Goal: Information Seeking & Learning: Find specific fact

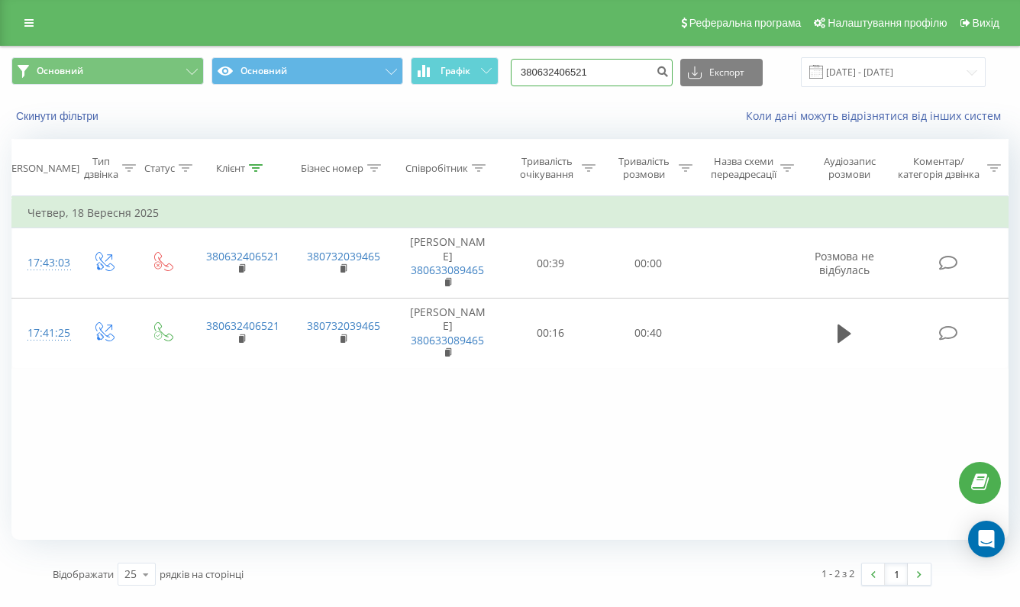
drag, startPoint x: 642, startPoint y: 89, endPoint x: 553, endPoint y: 89, distance: 88.5
click at [553, 86] on input "380632406521" at bounding box center [592, 72] width 162 height 27
paste input "983127932"
type input "380983127932"
click at [669, 74] on icon "submit" at bounding box center [662, 69] width 13 height 9
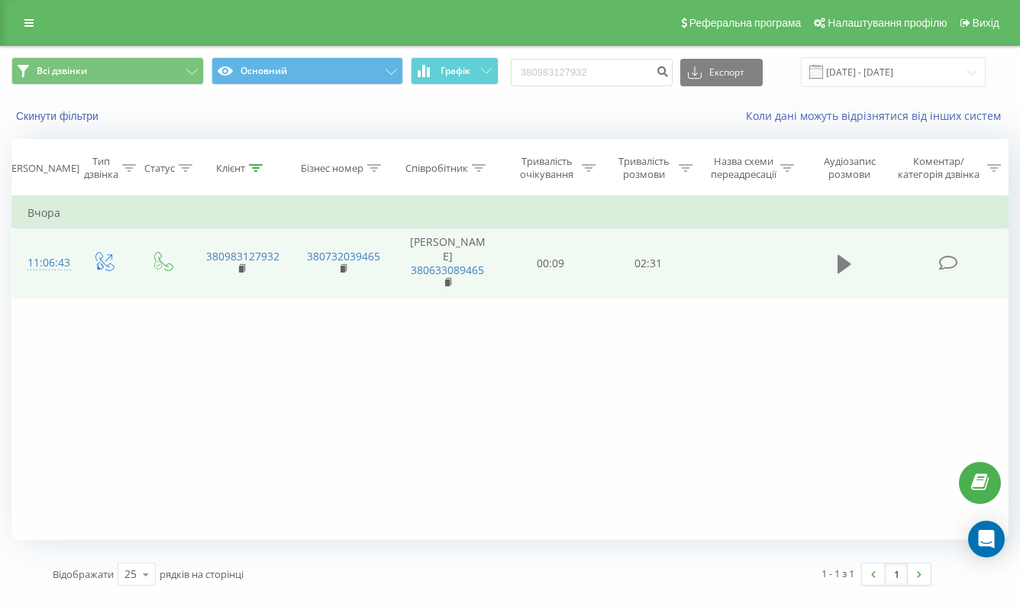
click at [849, 275] on icon at bounding box center [844, 263] width 14 height 21
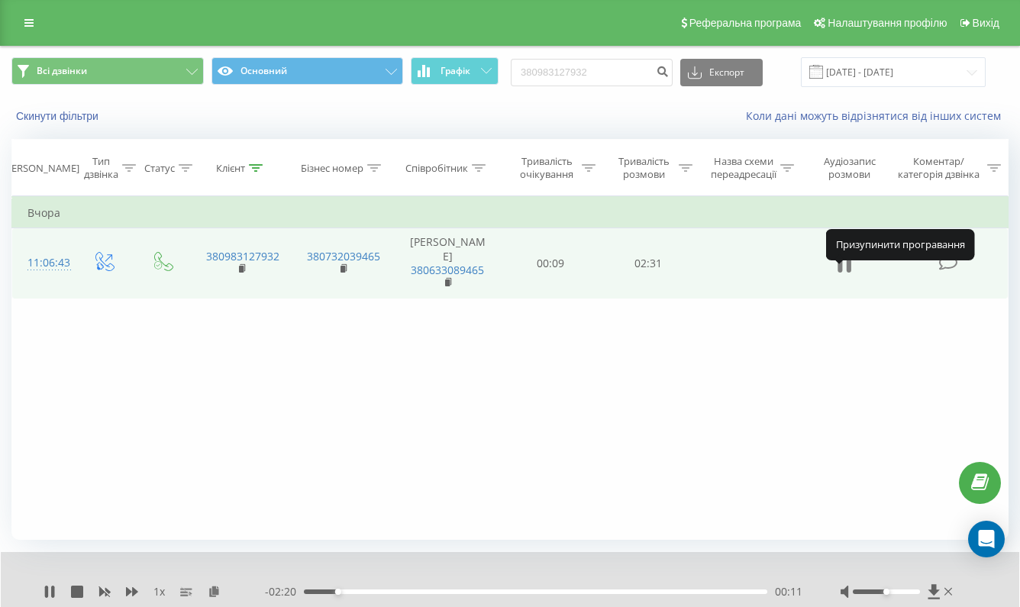
click at [847, 272] on icon at bounding box center [848, 264] width 5 height 17
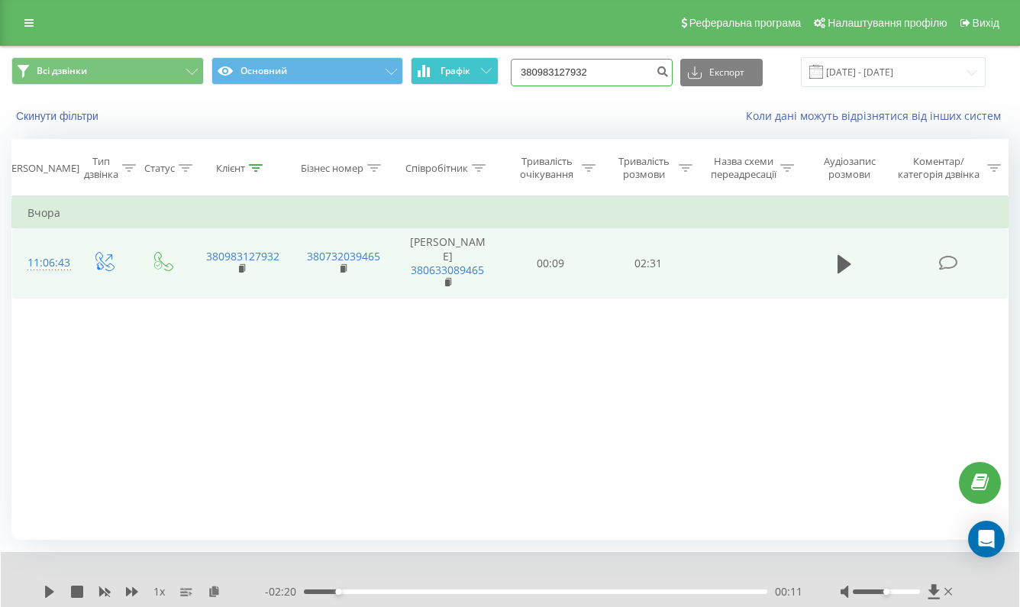
drag, startPoint x: 630, startPoint y: 85, endPoint x: 482, endPoint y: 92, distance: 148.2
click at [482, 87] on div "Всі дзвінки Основний Графік 380983127932 Експорт .csv .xls .xlsx [DATE] - [DATE]" at bounding box center [509, 72] width 997 height 30
paste input "64705823"
type input "380964705823"
click at [669, 74] on icon "submit" at bounding box center [662, 69] width 13 height 9
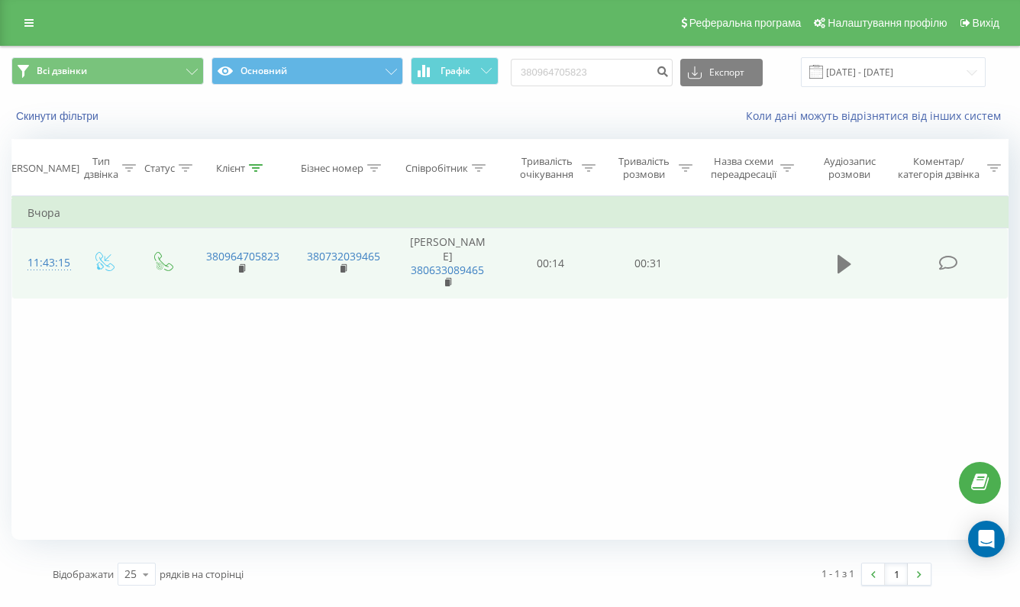
click at [841, 273] on icon at bounding box center [844, 264] width 14 height 18
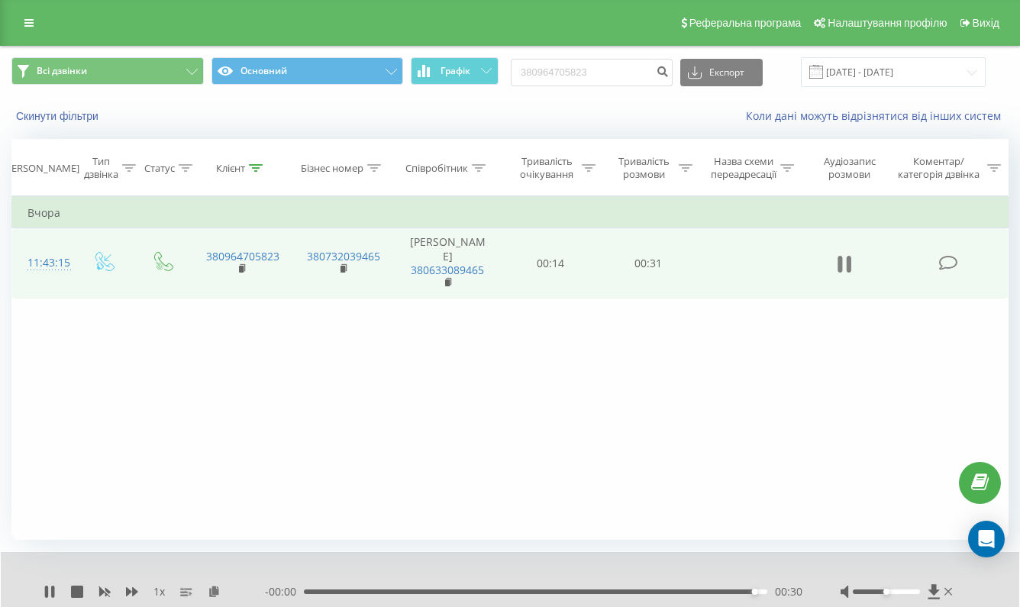
click at [844, 275] on icon at bounding box center [844, 263] width 14 height 21
click at [843, 270] on icon at bounding box center [844, 263] width 14 height 21
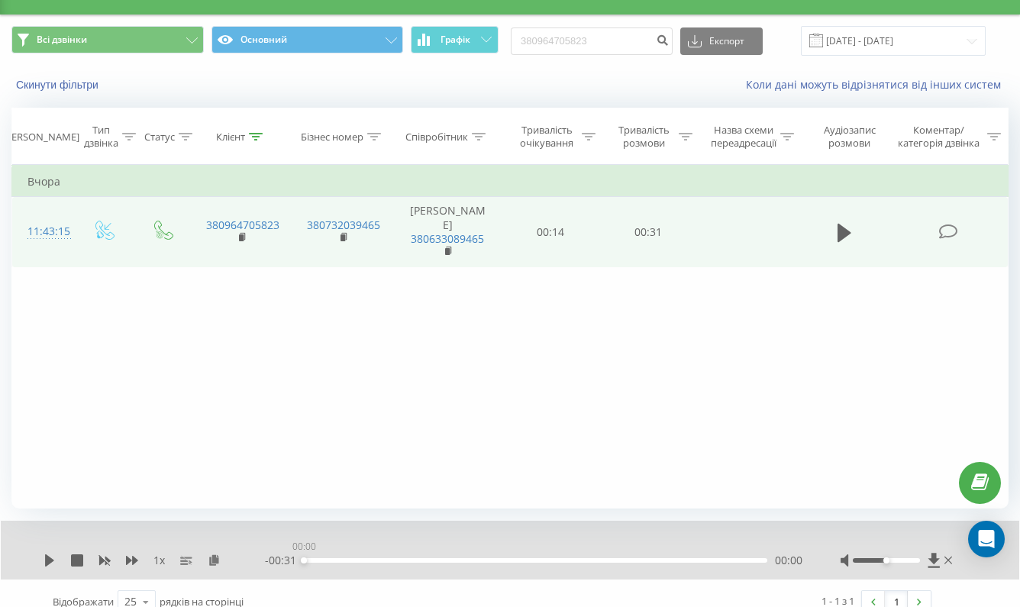
drag, startPoint x: 588, startPoint y: 567, endPoint x: 272, endPoint y: 557, distance: 315.4
click at [273, 557] on div "1 x - 00:31 00:00 00:00" at bounding box center [510, 549] width 1018 height 59
click at [840, 242] on icon at bounding box center [844, 233] width 14 height 18
